Goal: Information Seeking & Learning: Learn about a topic

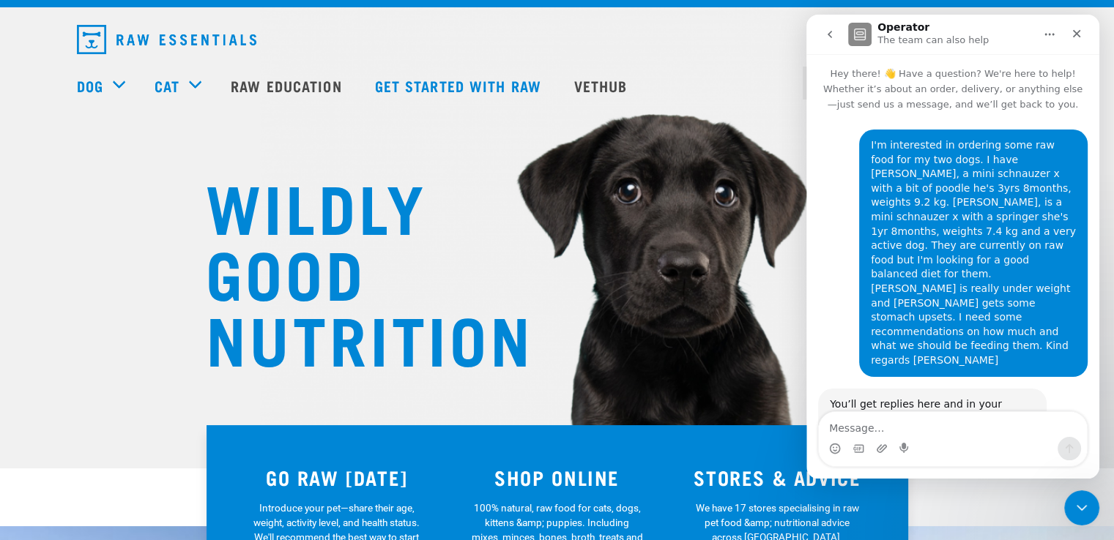
scroll to position [32, 0]
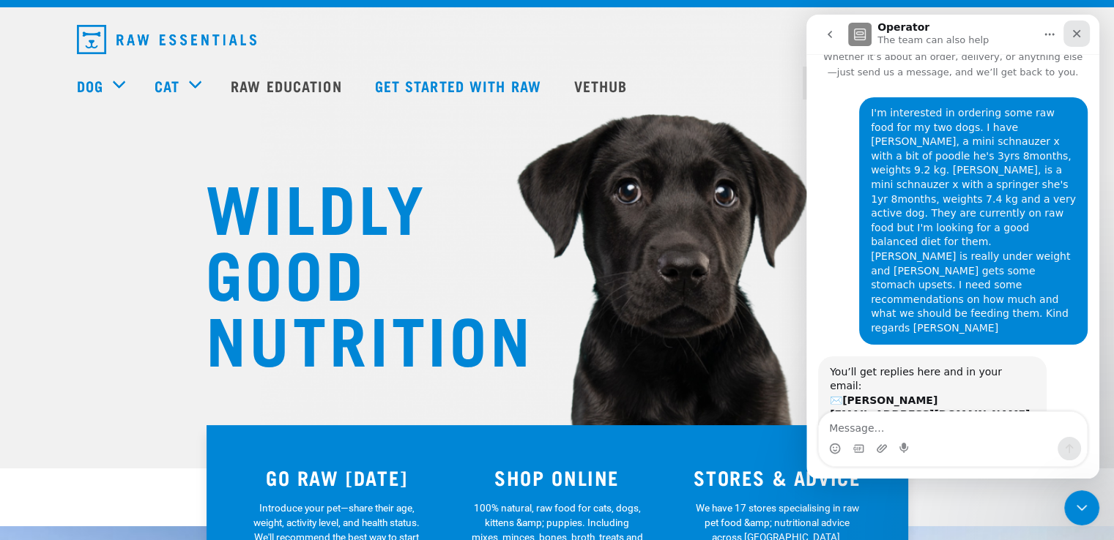
click at [1070, 39] on div "Close" at bounding box center [1076, 34] width 26 height 26
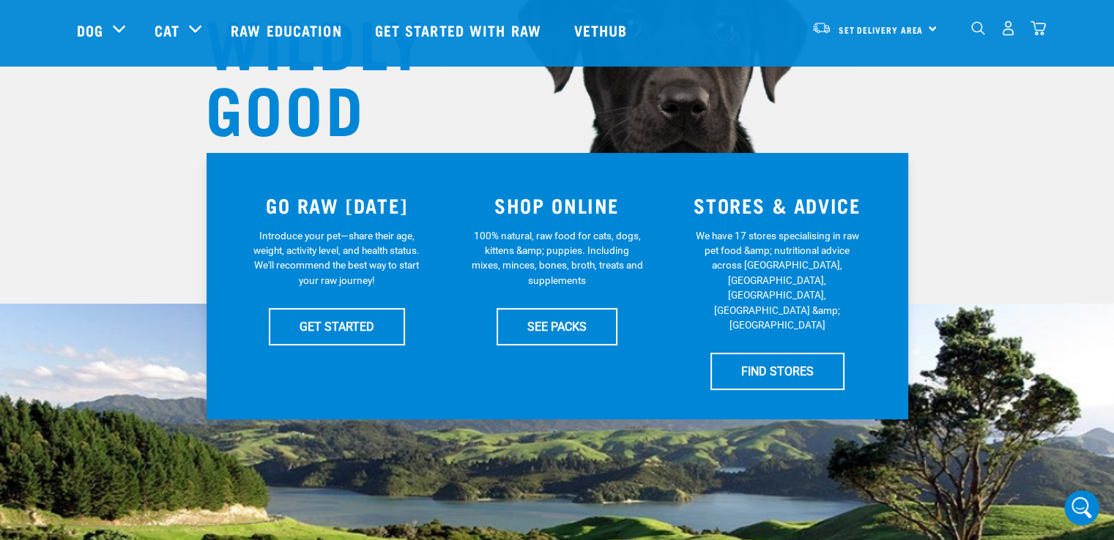
scroll to position [249, 0]
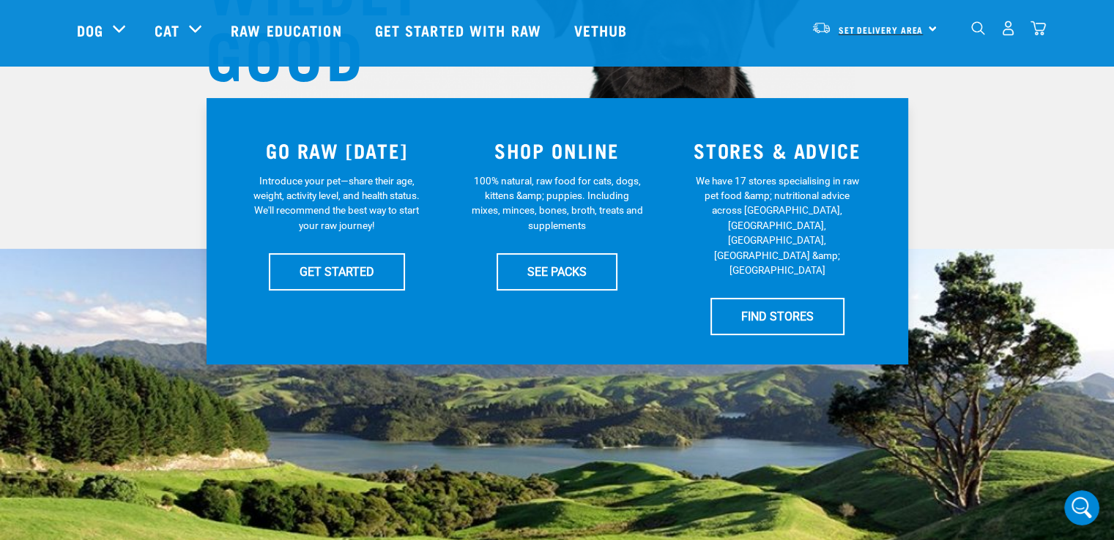
click at [908, 29] on span "Set Delivery Area" at bounding box center [880, 29] width 85 height 5
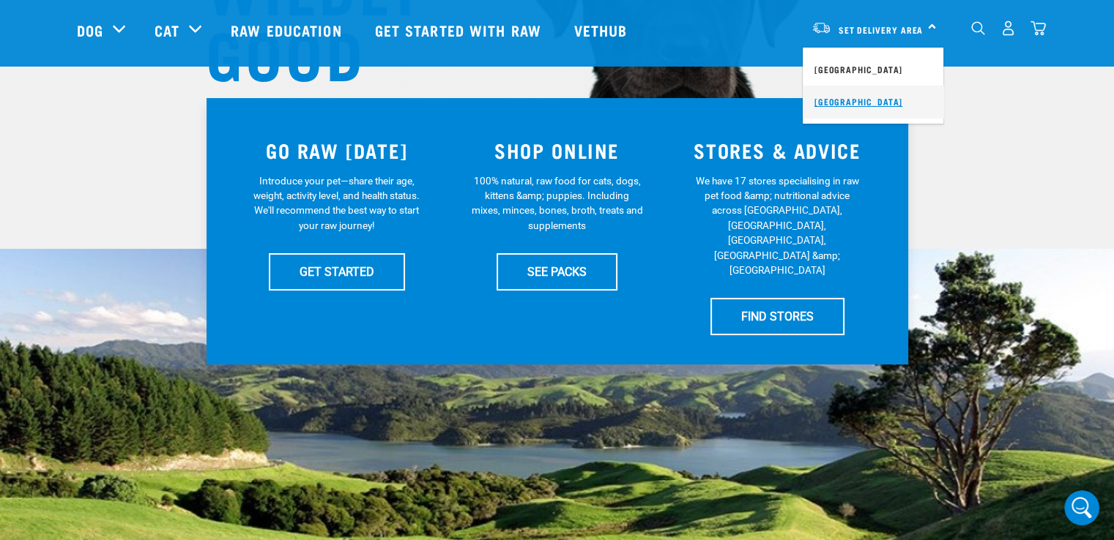
click at [843, 99] on link "[GEOGRAPHIC_DATA]" at bounding box center [873, 102] width 141 height 32
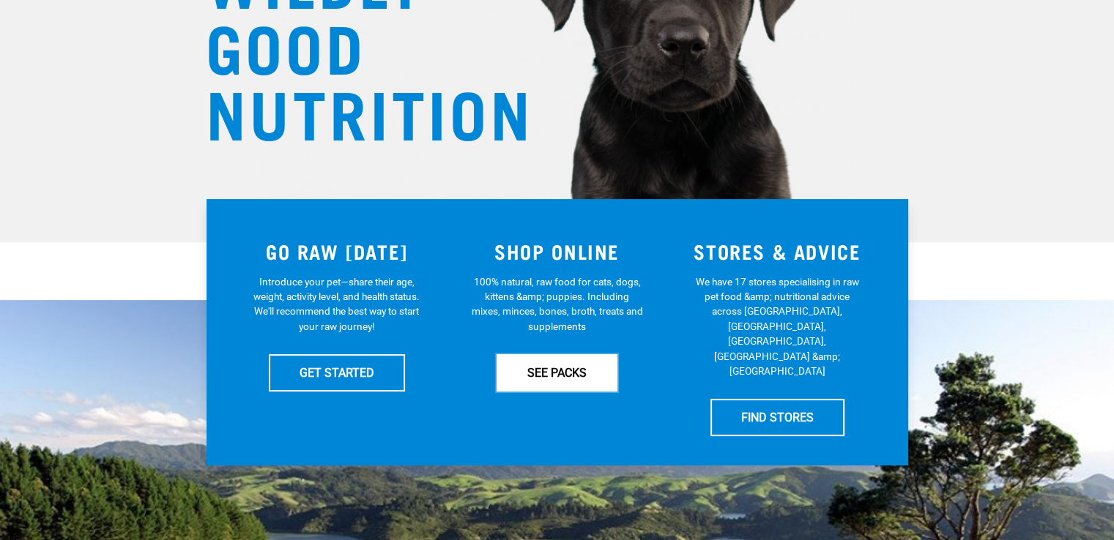
click at [576, 367] on link "SEE PACKS" at bounding box center [556, 372] width 121 height 37
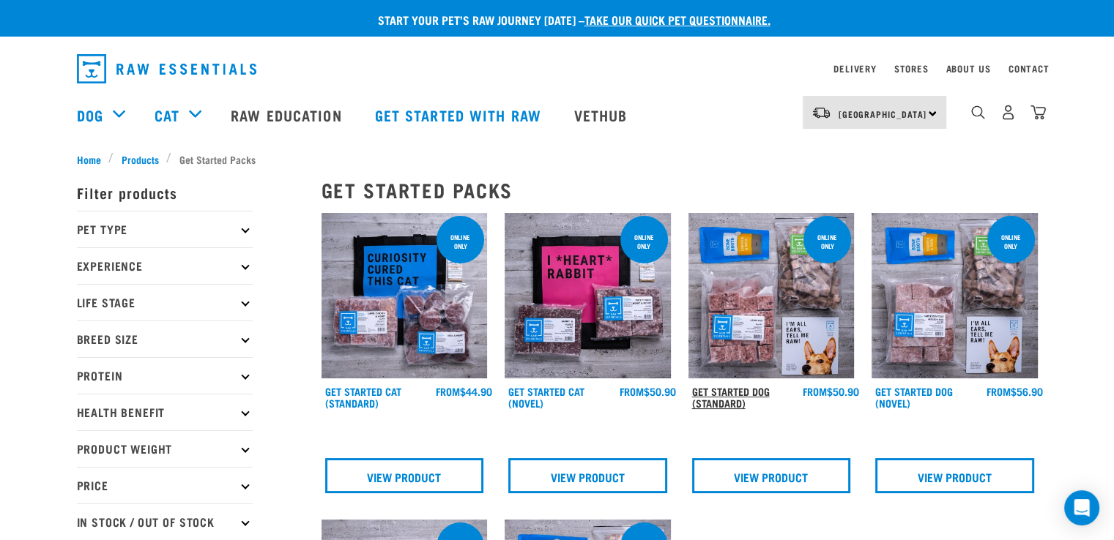
click at [726, 399] on link "Get Started Dog (Standard)" at bounding box center [731, 397] width 78 height 17
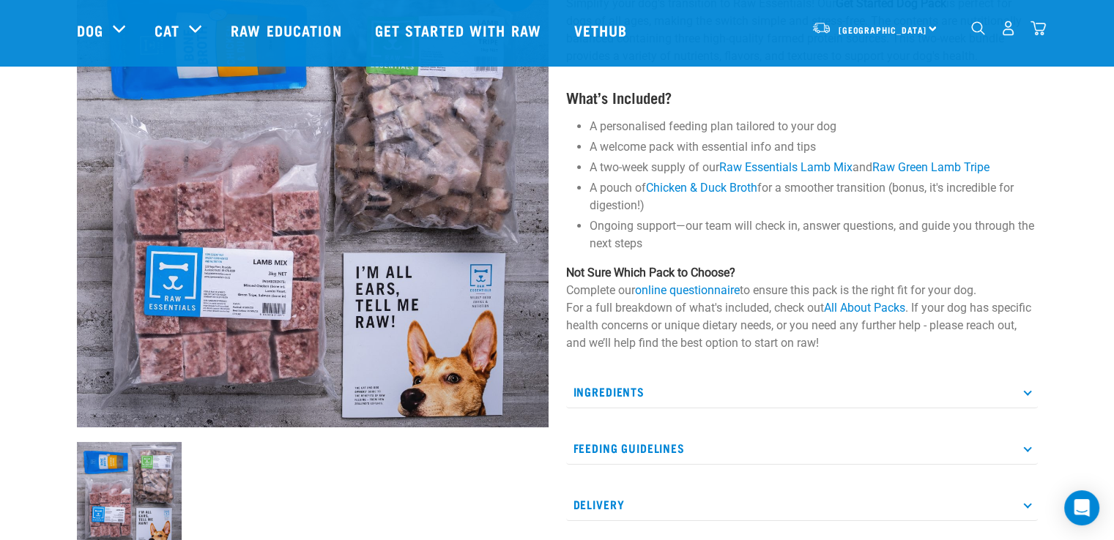
scroll to position [439, 0]
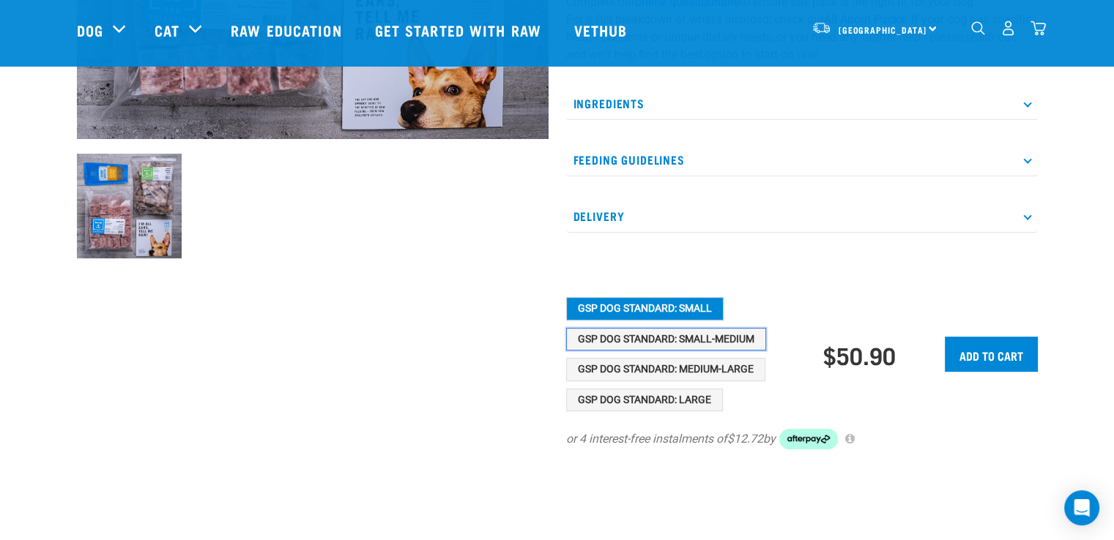
click at [603, 335] on button "GSP Dog Standard: Small-Medium" at bounding box center [666, 339] width 200 height 23
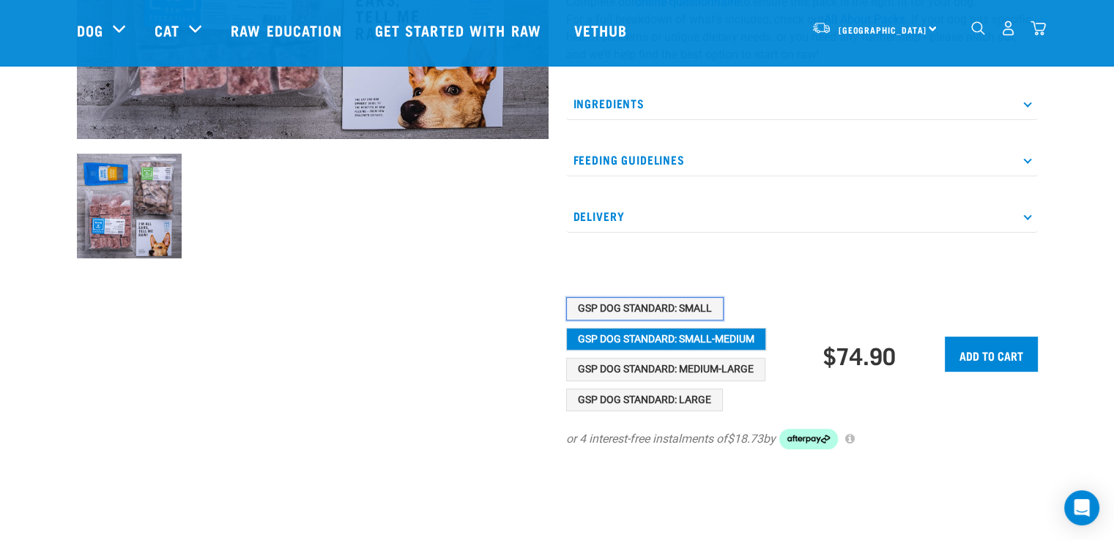
click at [641, 302] on button "GSP Dog Standard: Small" at bounding box center [644, 308] width 157 height 23
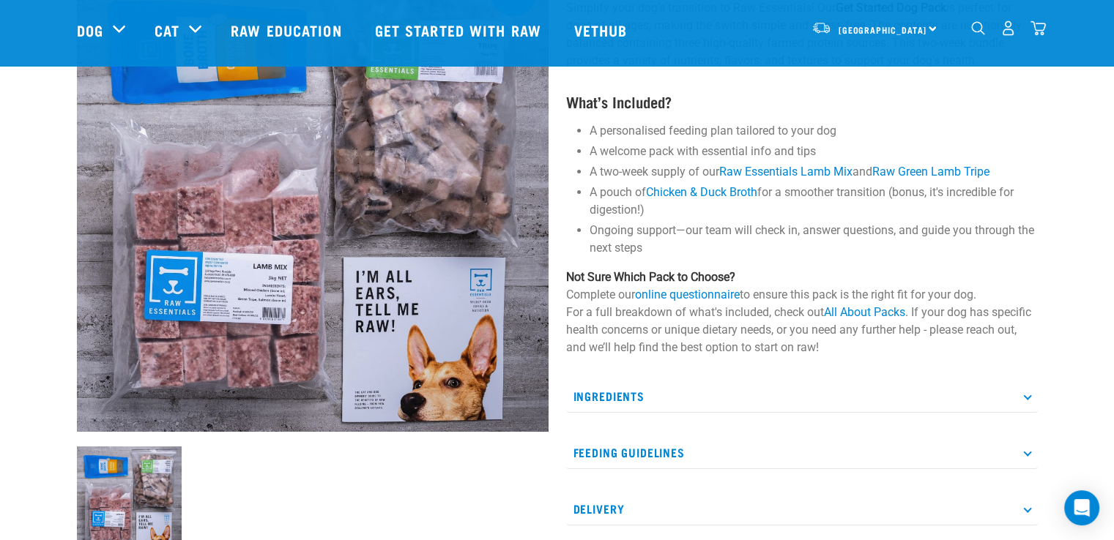
scroll to position [0, 0]
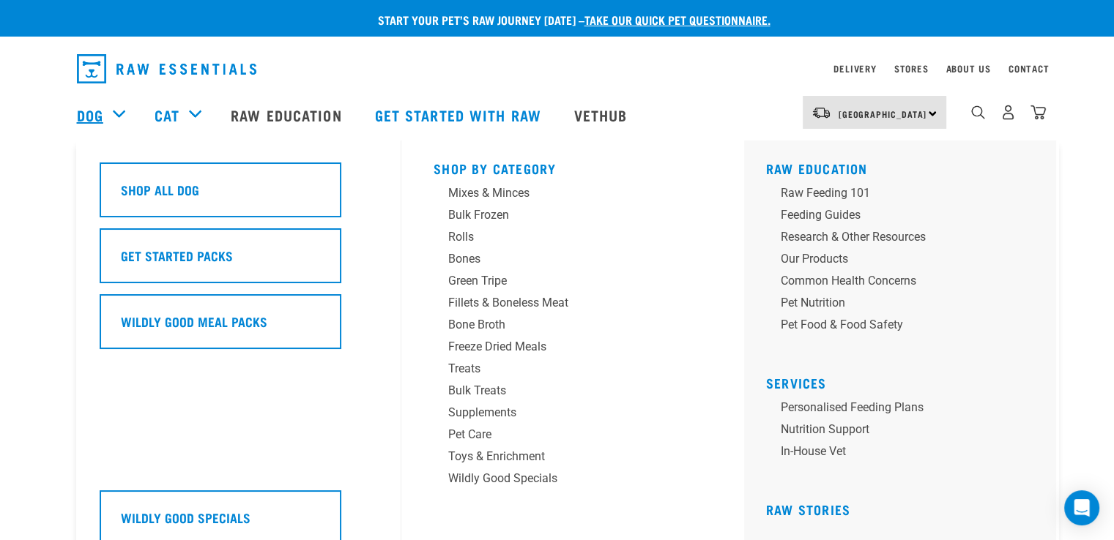
click at [88, 109] on link "Dog" at bounding box center [90, 115] width 26 height 22
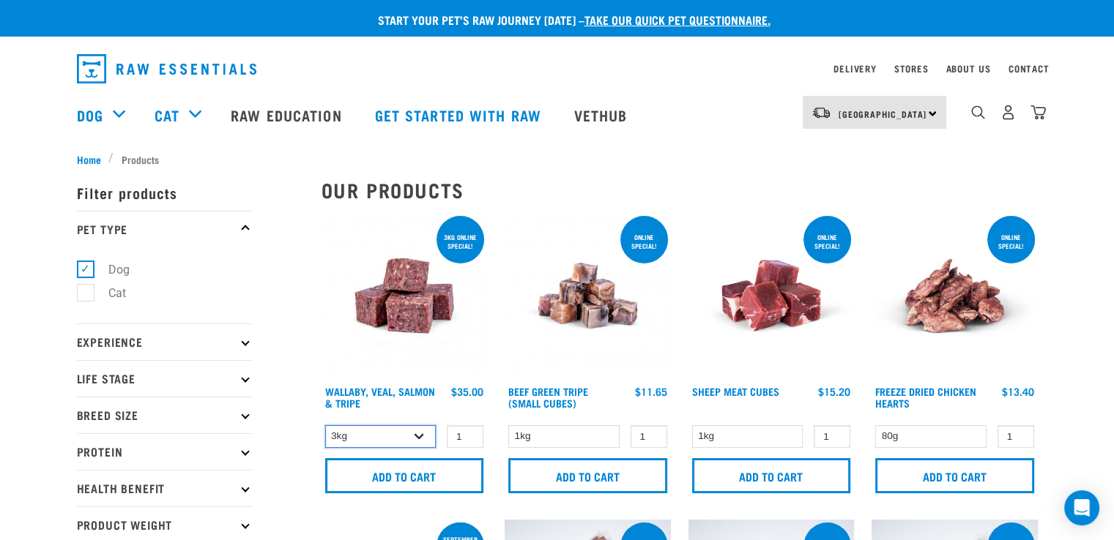
click at [421, 439] on select "3kg 1kg Bulk (18kg)" at bounding box center [380, 436] width 111 height 23
drag, startPoint x: 483, startPoint y: 144, endPoint x: 470, endPoint y: 146, distance: 13.5
click at [483, 144] on link "Get started with Raw" at bounding box center [459, 115] width 199 height 59
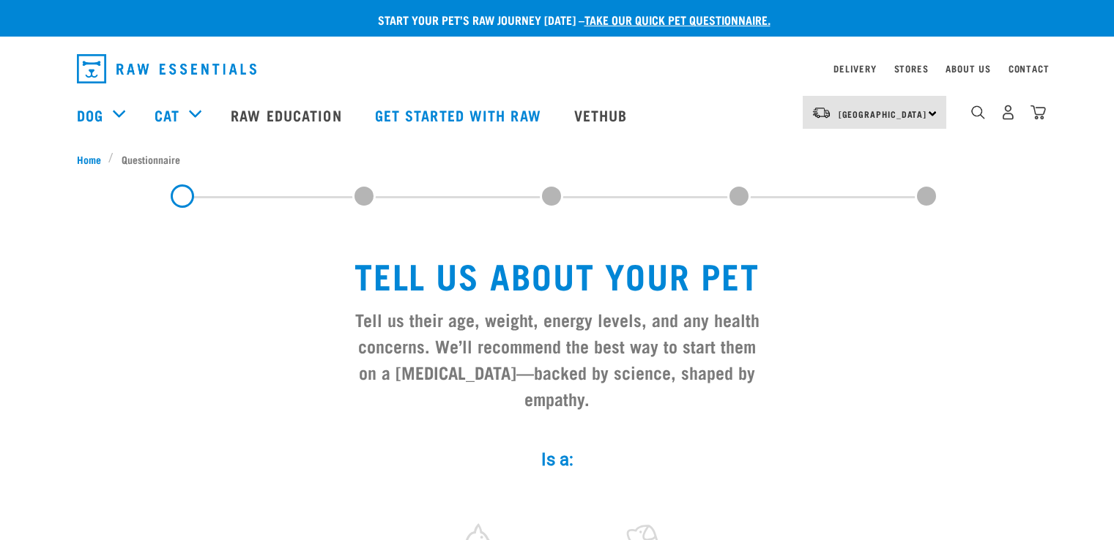
click at [291, 113] on link "Raw Education" at bounding box center [288, 115] width 144 height 59
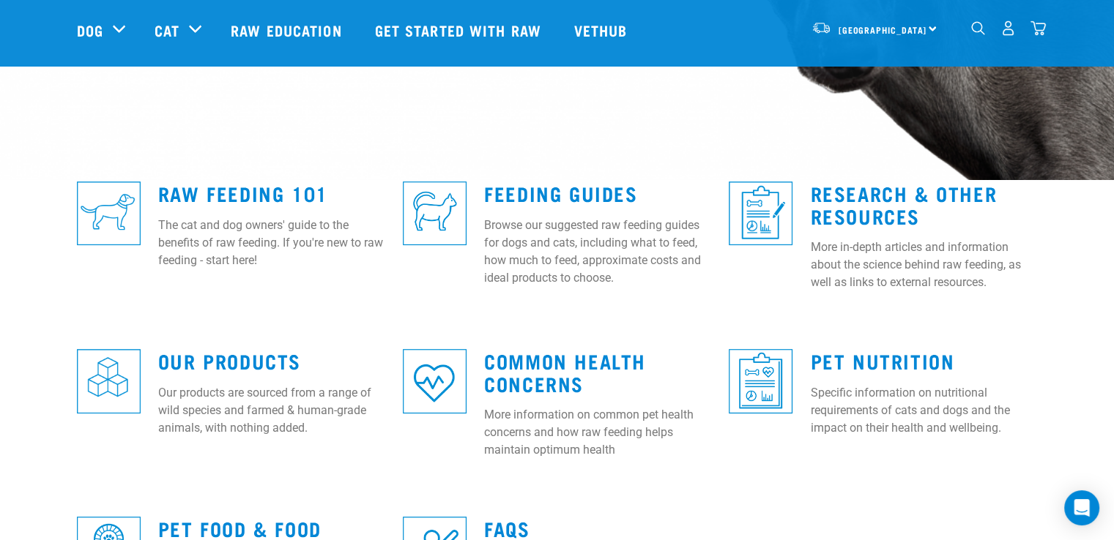
scroll to position [293, 0]
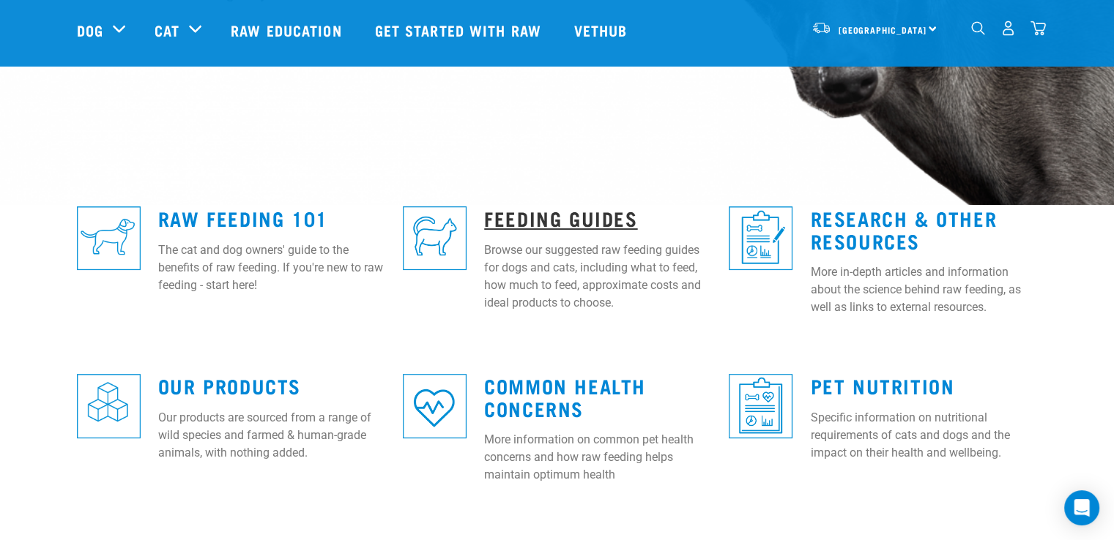
click at [575, 223] on link "Feeding Guides" at bounding box center [560, 217] width 153 height 11
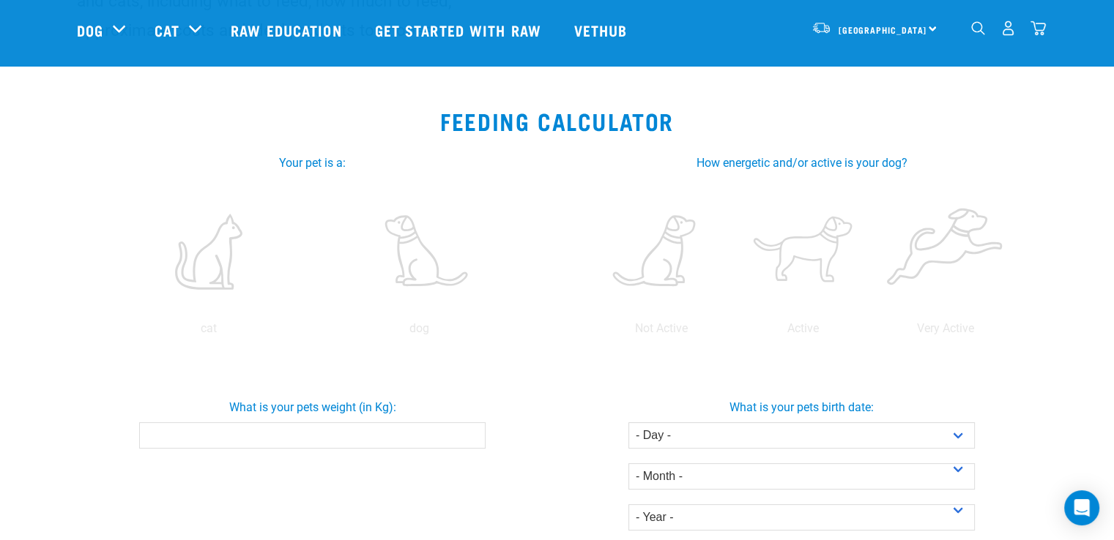
scroll to position [220, 0]
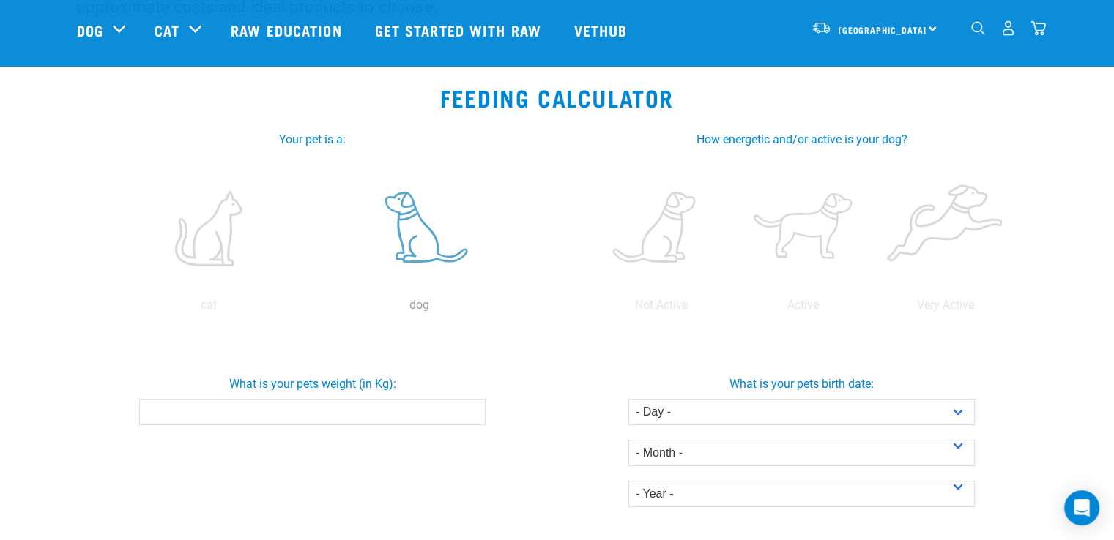
click at [429, 242] on label at bounding box center [419, 228] width 204 height 124
click at [314, 309] on input "radio" at bounding box center [314, 309] width 0 height 0
click at [368, 407] on input "What is your pets weight (in Kg):" at bounding box center [312, 412] width 346 height 26
type input "7.4"
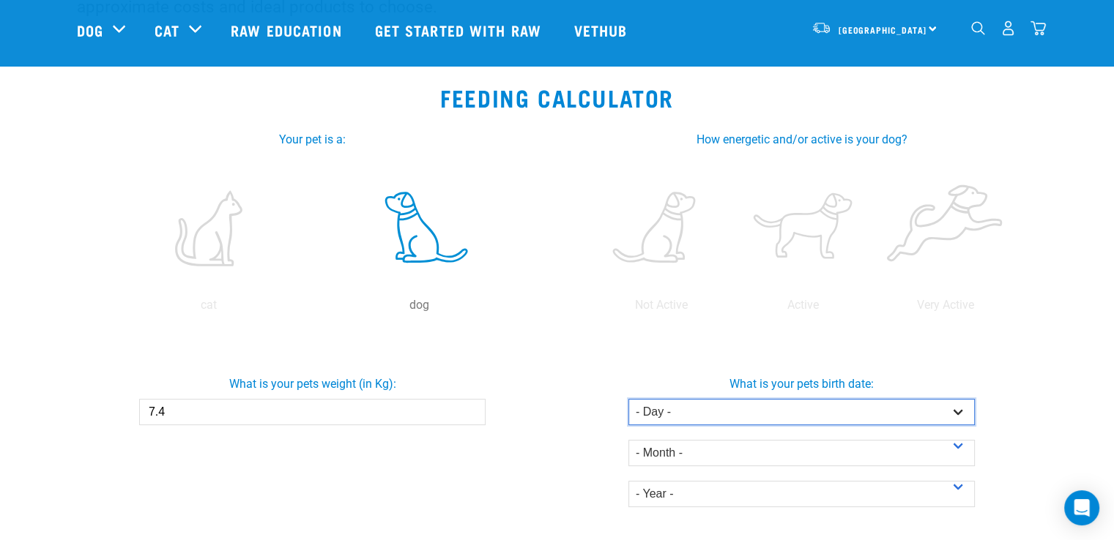
click at [789, 409] on select "- Day - 1 2 3 4 5 6 7 8 9 10 11 12 13 14 15 16 17 18 19 20 21 22 23 24 25 26 27" at bounding box center [801, 412] width 346 height 26
select select "4"
click at [628, 399] on select "- Day - 1 2 3 4 5 6 7 8 9 10 11 12 13 14 15 16 17 18 19 20 21 22 23 24 25 26 27" at bounding box center [801, 412] width 346 height 26
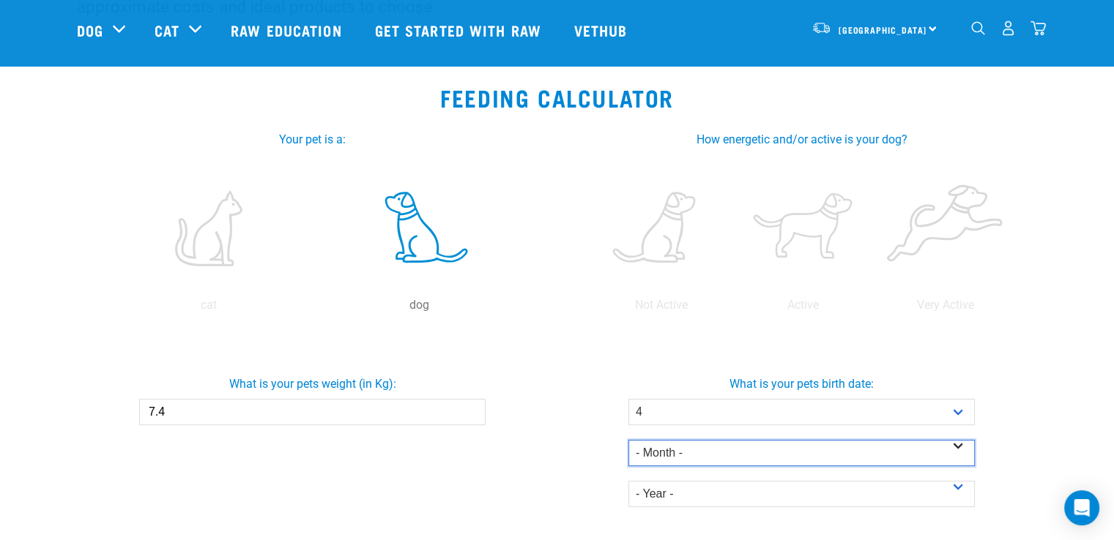
click at [675, 455] on select "- Month - January February March April May June July August September October N…" at bounding box center [801, 453] width 346 height 26
click at [628, 440] on select "- Month - January February March April May June July August September October N…" at bounding box center [801, 453] width 346 height 26
drag, startPoint x: 704, startPoint y: 446, endPoint x: 704, endPoint y: 455, distance: 8.8
click at [704, 455] on div "- Month - January February March April May June July August September October N…" at bounding box center [801, 445] width 346 height 41
click at [704, 455] on select "- Month - January February March April May June July August September October N…" at bounding box center [801, 453] width 346 height 26
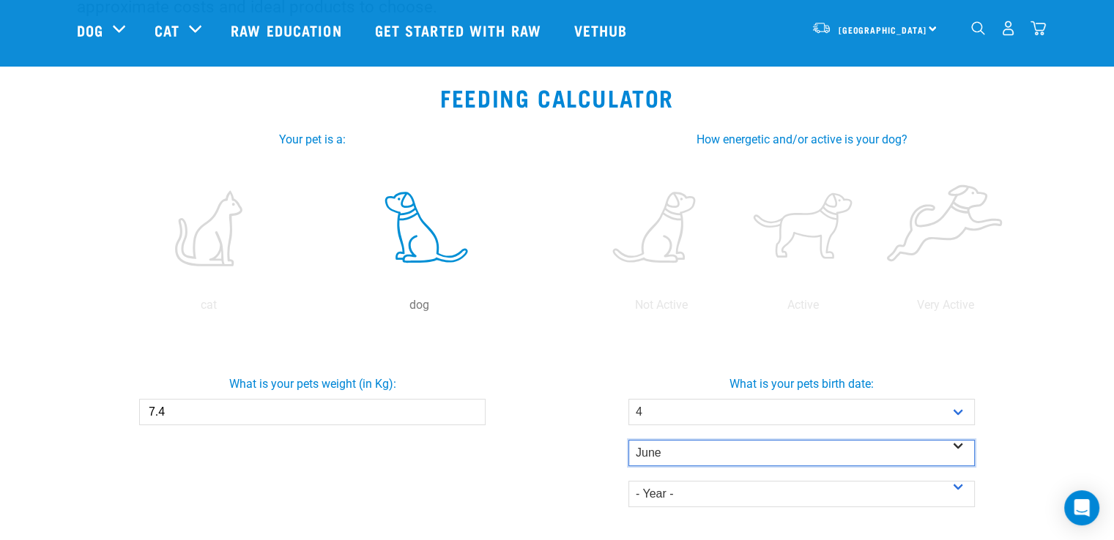
select select "January"
click at [628, 440] on select "- Month - January February March April May June July August September October N…" at bounding box center [801, 453] width 346 height 26
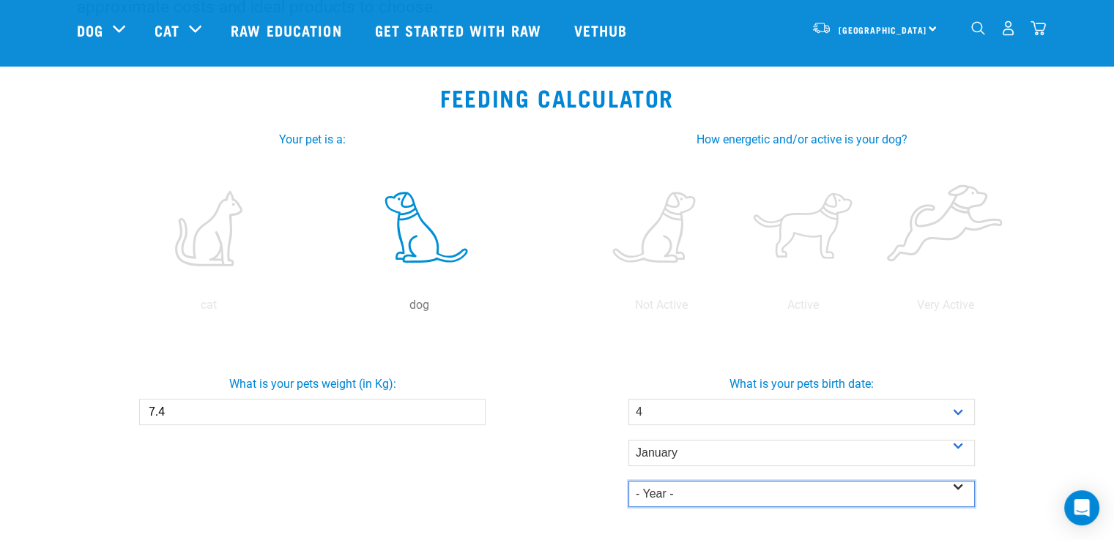
click at [709, 503] on select "- Year - 2025 2024 2023 2022 2021 2020 2019 2018 2017 2016 2015 2014" at bounding box center [801, 494] width 346 height 26
select select "2024"
click at [628, 481] on select "- Year - 2025 2024 2023 2022 2021 2020 2019 2018 2017 2016 2015 2014" at bounding box center [801, 494] width 346 height 26
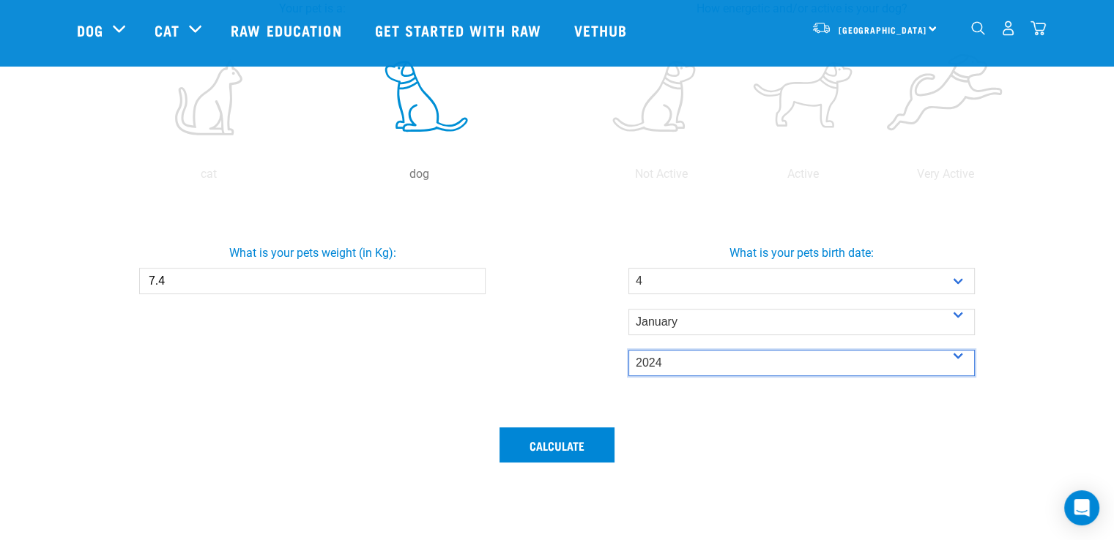
scroll to position [366, 0]
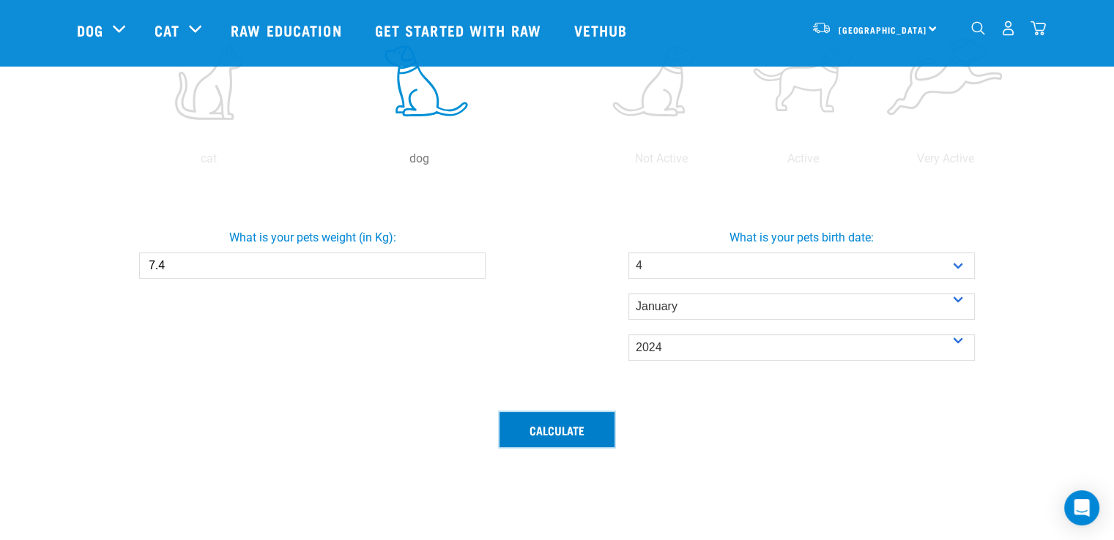
click at [585, 431] on button "Calculate" at bounding box center [556, 429] width 115 height 35
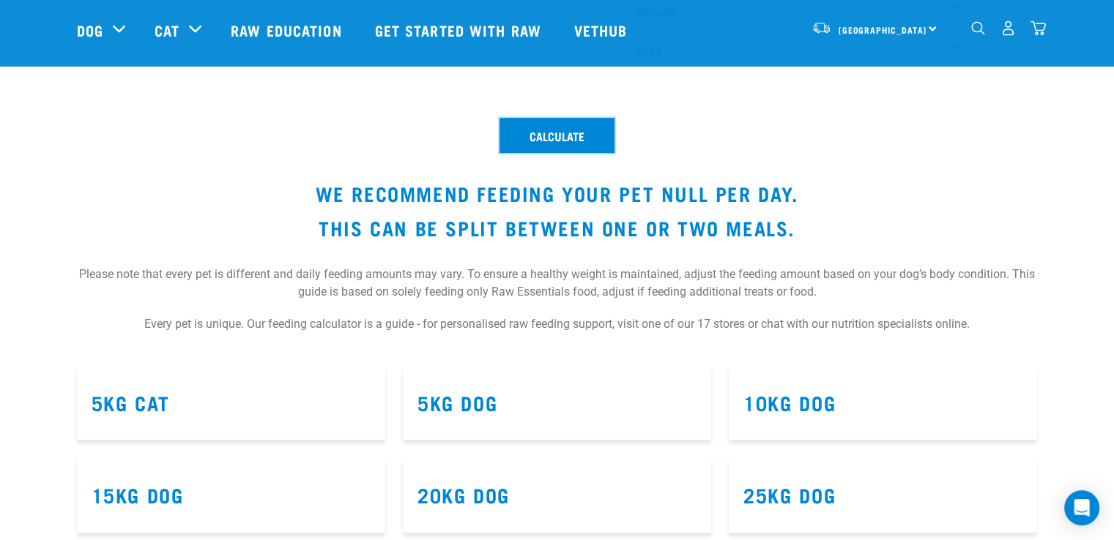
scroll to position [659, 0]
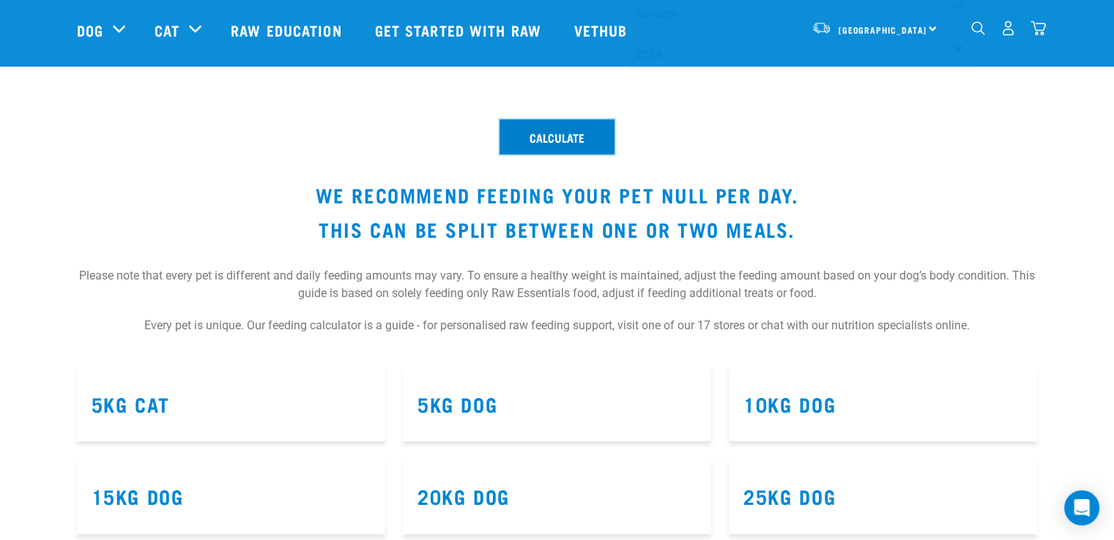
click at [559, 131] on button "Calculate" at bounding box center [556, 136] width 115 height 35
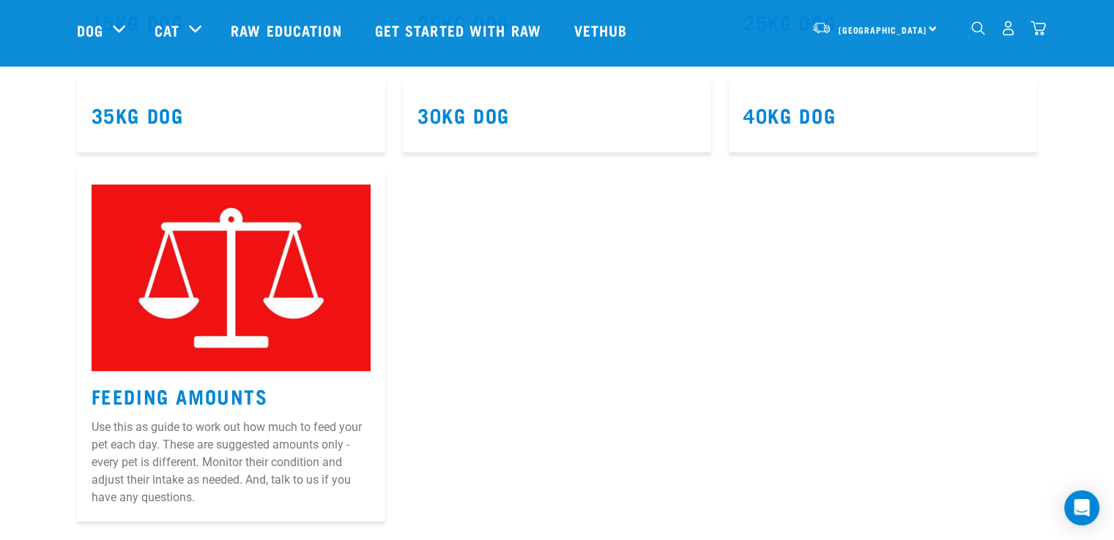
scroll to position [1098, 0]
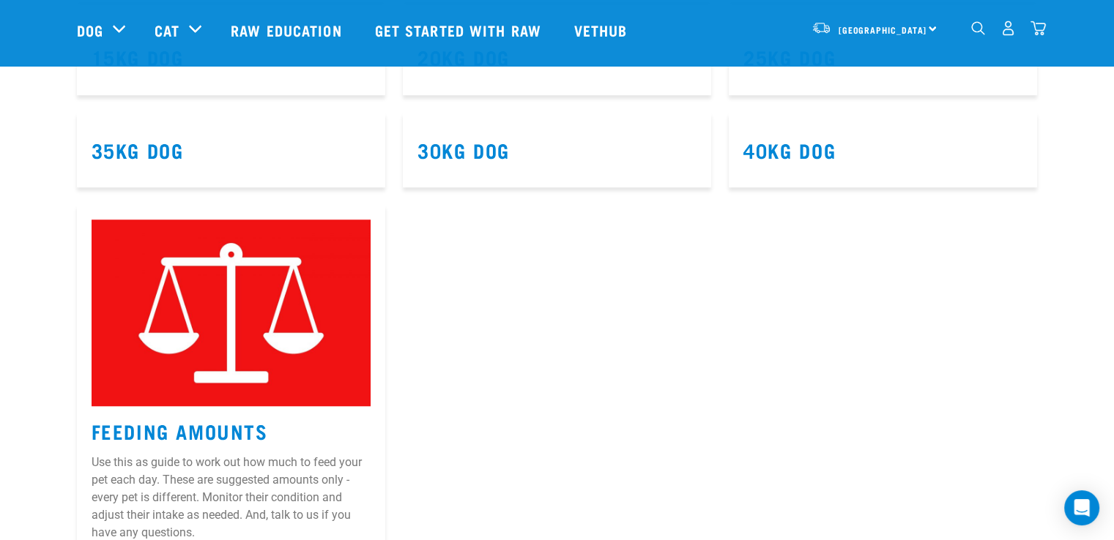
click at [305, 343] on img at bounding box center [231, 313] width 279 height 186
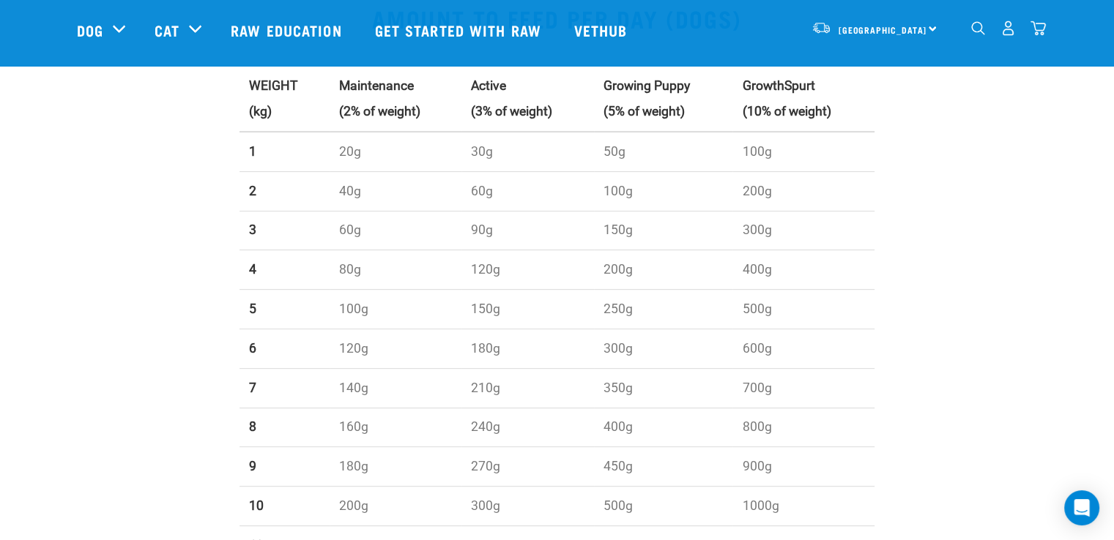
scroll to position [513, 0]
drag, startPoint x: 511, startPoint y: 384, endPoint x: 463, endPoint y: 384, distance: 48.3
click at [469, 384] on td "210g" at bounding box center [527, 387] width 132 height 40
drag, startPoint x: 505, startPoint y: 428, endPoint x: 468, endPoint y: 432, distance: 37.5
click at [468, 432] on td "240g" at bounding box center [527, 426] width 132 height 40
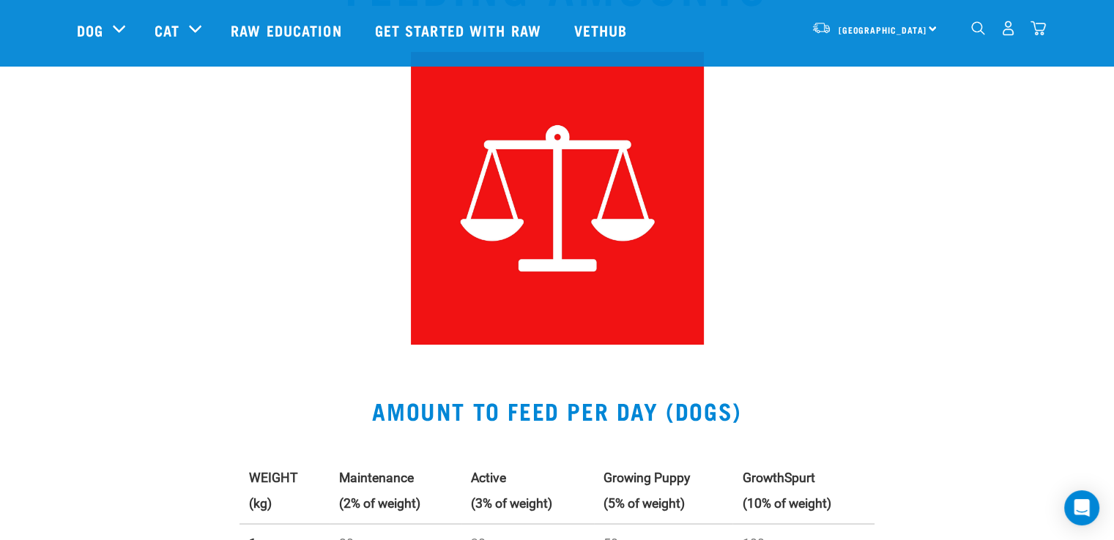
scroll to position [0, 0]
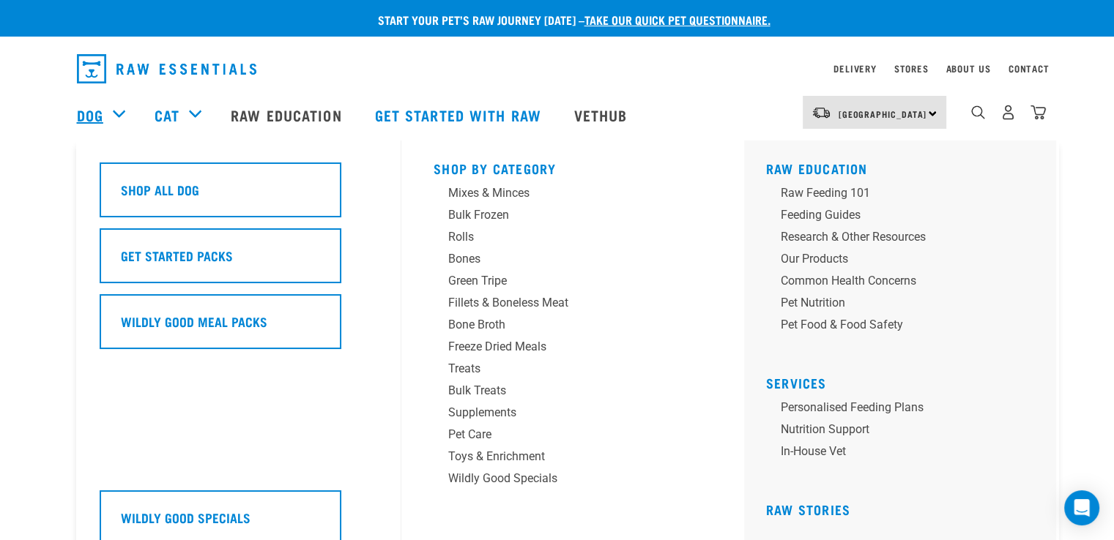
click at [97, 114] on link "Dog" at bounding box center [90, 115] width 26 height 22
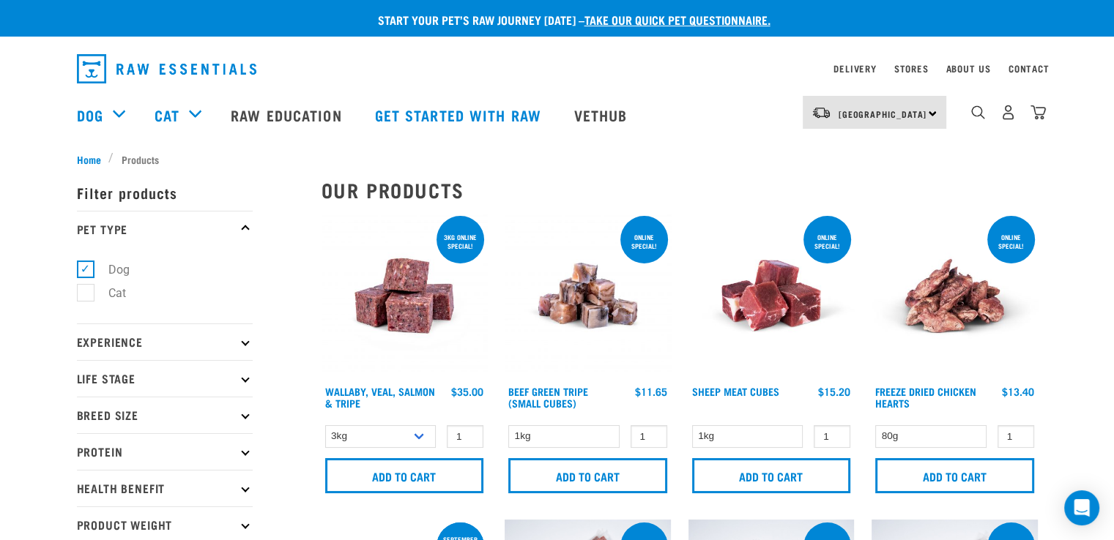
click at [103, 62] on img "dropdown navigation" at bounding box center [166, 68] width 179 height 29
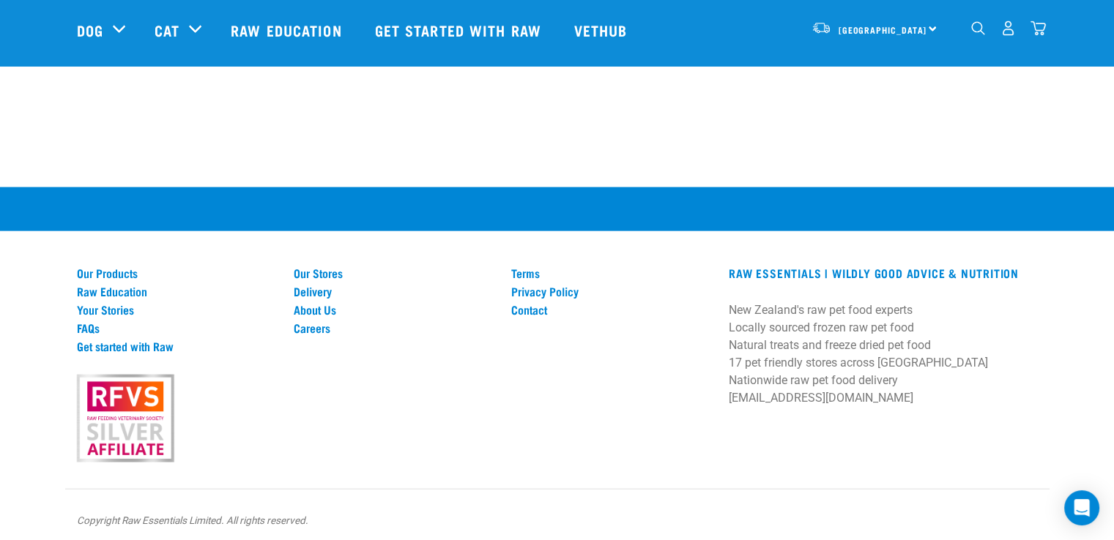
scroll to position [3261, 0]
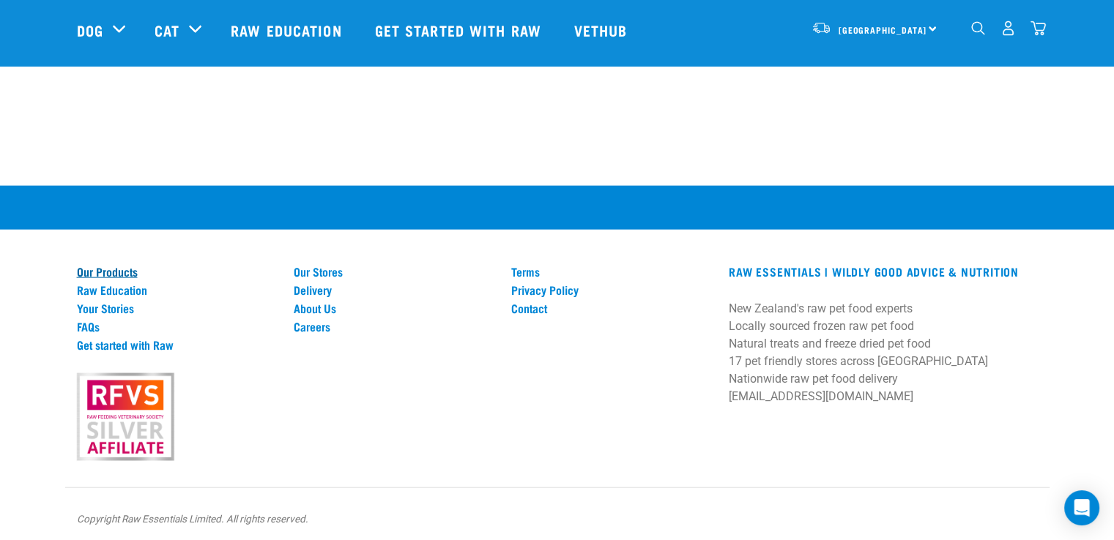
click at [124, 265] on link "Our Products" at bounding box center [177, 271] width 200 height 13
click at [132, 283] on link "Raw Education" at bounding box center [177, 289] width 200 height 13
